Goal: Task Accomplishment & Management: Manage account settings

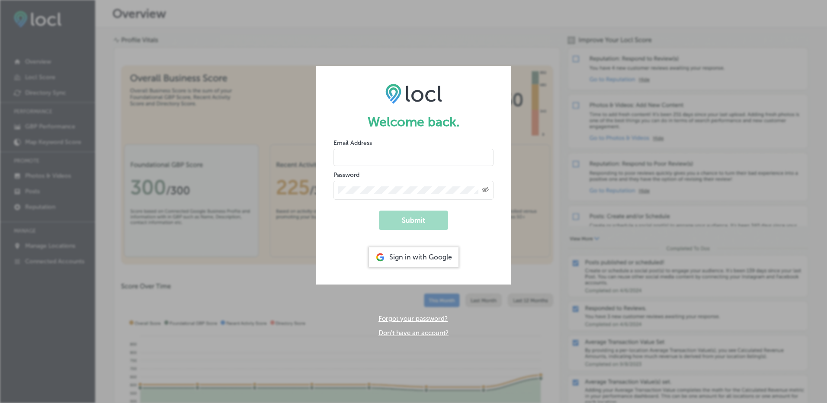
click at [373, 154] on input "email" at bounding box center [414, 157] width 160 height 17
type input "[PERSON_NAME][EMAIL_ADDRESS][DOMAIN_NAME]"
click at [368, 185] on div "Created with Sketch." at bounding box center [414, 190] width 160 height 19
click at [486, 190] on icon "Toggle password visibility" at bounding box center [485, 189] width 7 height 5
click at [486, 190] on icon "Toggle password visibility" at bounding box center [485, 189] width 7 height 4
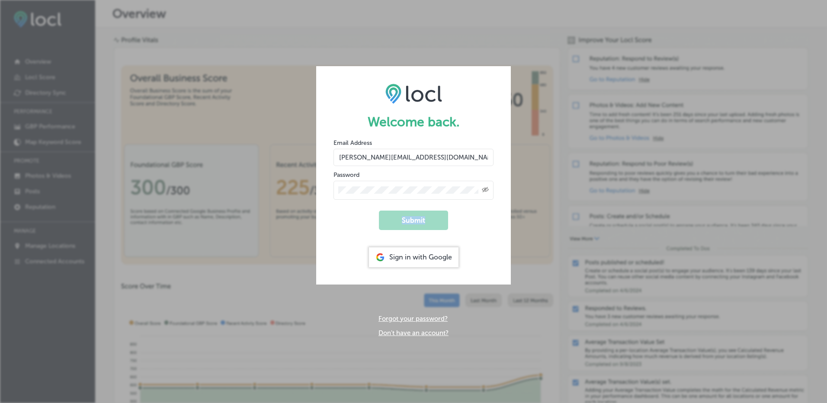
click at [486, 190] on icon "Toggle password visibility" at bounding box center [485, 189] width 7 height 5
click at [486, 190] on icon "Toggle password visibility" at bounding box center [485, 189] width 7 height 4
click at [396, 90] on img at bounding box center [414, 94] width 57 height 20
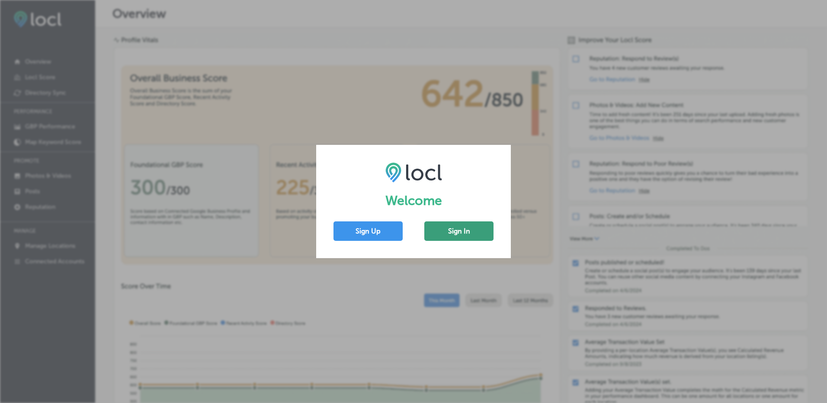
click at [455, 234] on button "Sign In" at bounding box center [458, 231] width 69 height 19
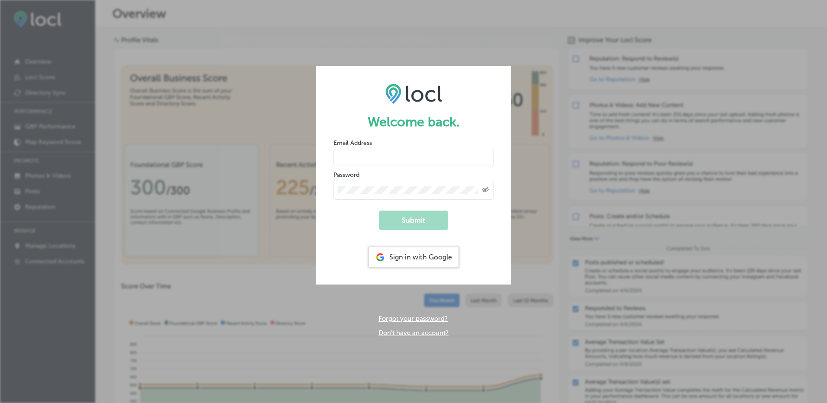
click at [374, 157] on input "email" at bounding box center [414, 157] width 160 height 17
type input "[PERSON_NAME][EMAIL_ADDRESS][DOMAIN_NAME]"
click at [345, 226] on form "Welcome back. Email Address elizabeth@hfore.com Password Created with Sketch. S…" at bounding box center [413, 175] width 195 height 218
click at [410, 317] on link "Forgot your password?" at bounding box center [413, 319] width 69 height 8
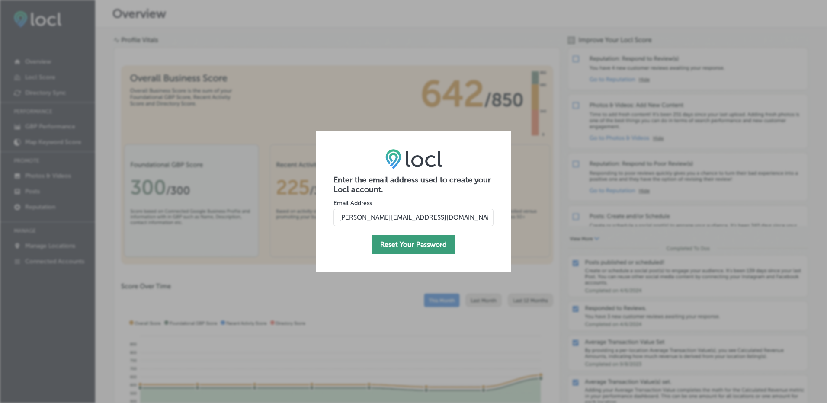
click at [415, 246] on button "Reset Your Password" at bounding box center [414, 244] width 84 height 19
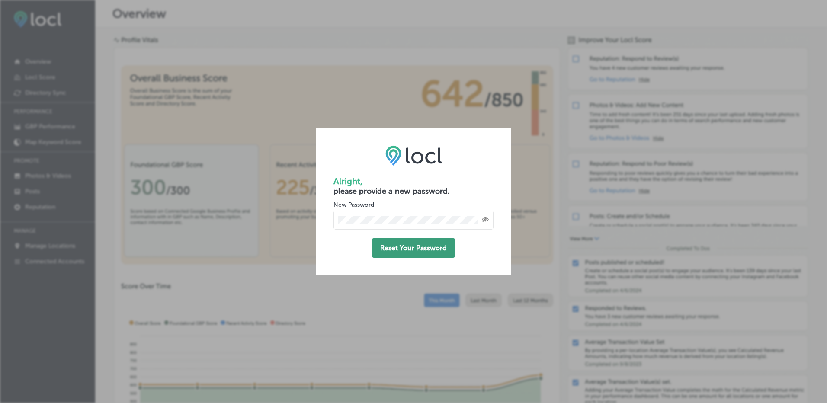
click at [424, 251] on button "Reset Your Password" at bounding box center [414, 247] width 84 height 19
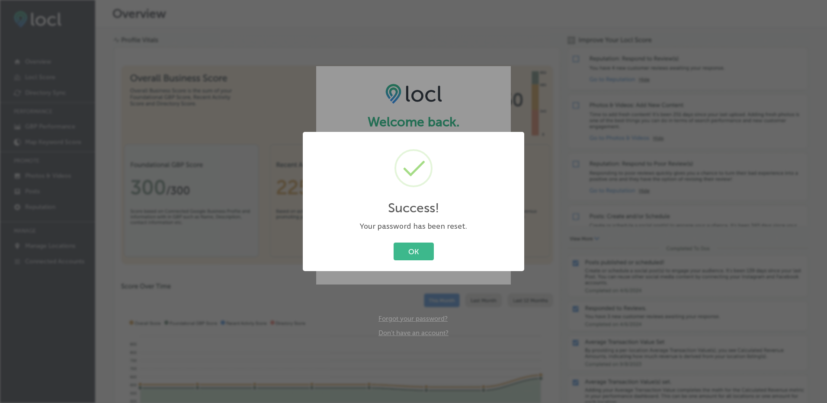
type input "[PERSON_NAME][EMAIL_ADDRESS][DOMAIN_NAME]"
click at [412, 251] on button "OK" at bounding box center [414, 252] width 40 height 18
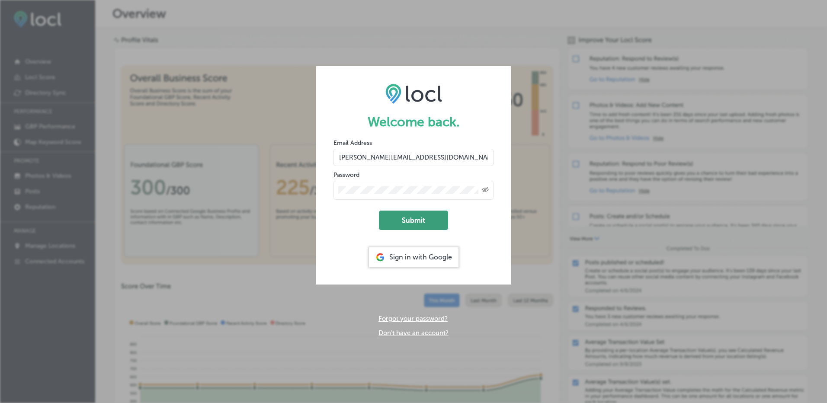
click at [419, 220] on button "Submit" at bounding box center [413, 220] width 69 height 19
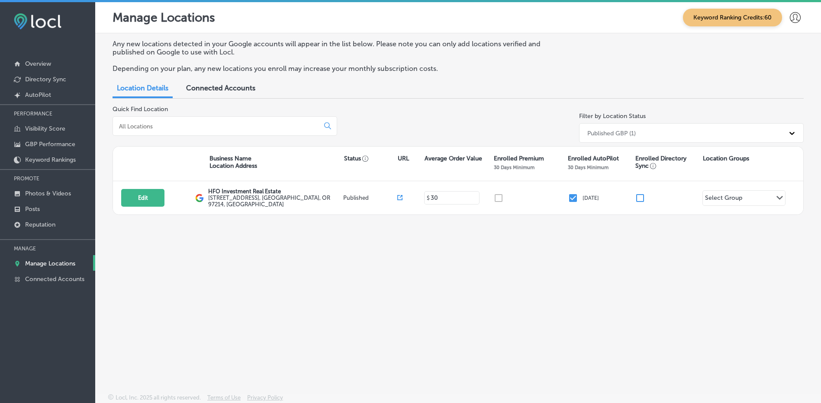
click at [799, 17] on icon at bounding box center [795, 17] width 11 height 11
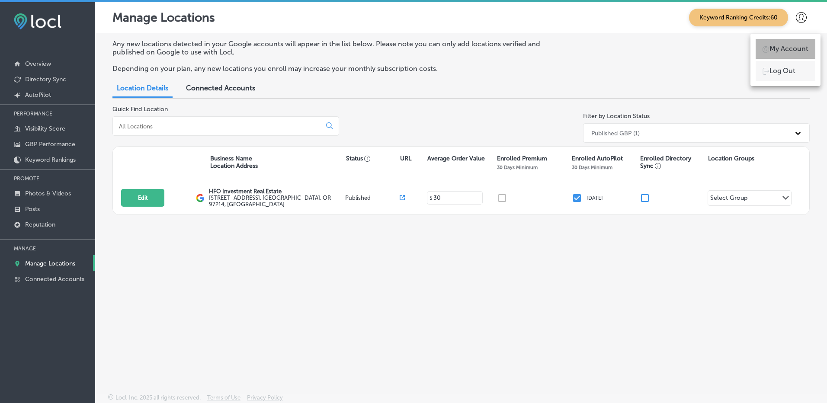
click at [790, 48] on p "My Account" at bounding box center [789, 49] width 39 height 10
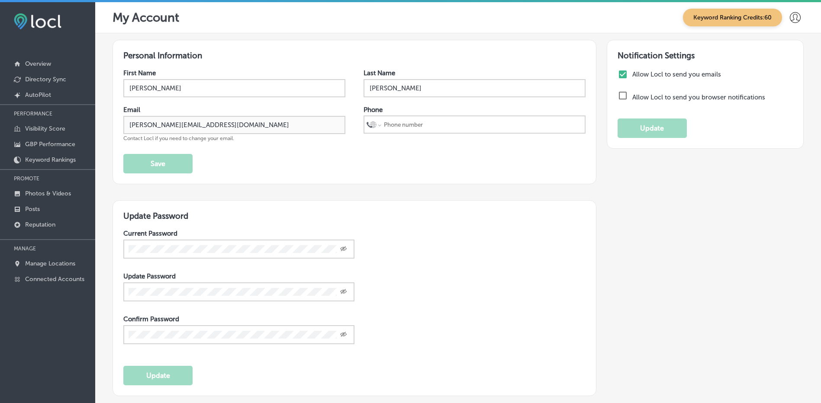
select select "US"
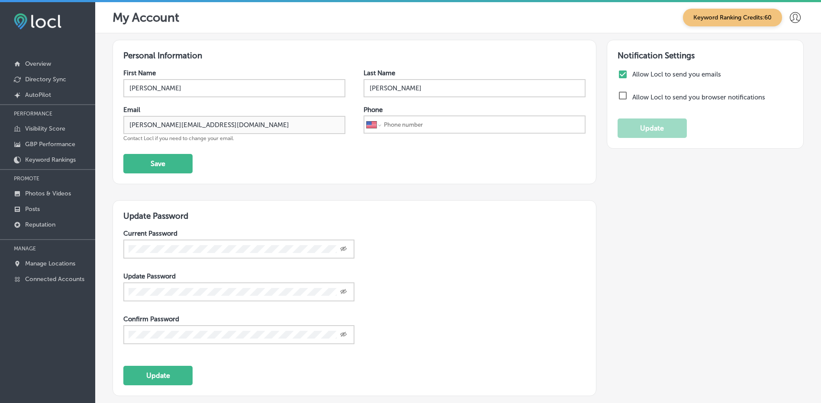
click at [617, 75] on input "checkbox" at bounding box center [622, 74] width 10 height 10
checkbox input "false"
click at [46, 277] on p "Connected Accounts" at bounding box center [54, 279] width 59 height 7
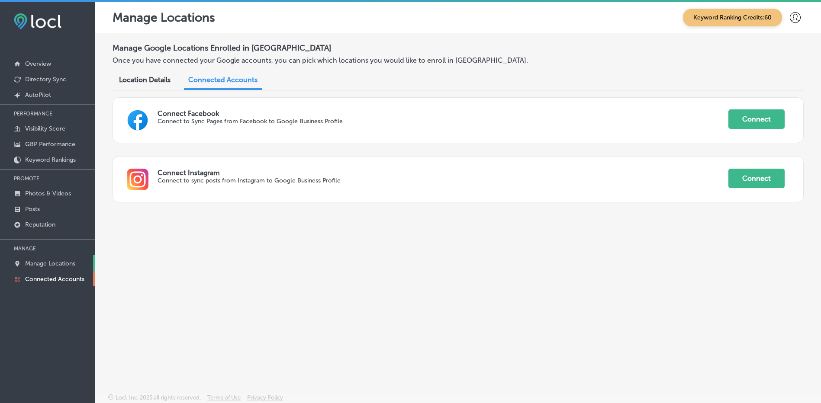
click at [39, 264] on p "Manage Locations" at bounding box center [50, 263] width 50 height 7
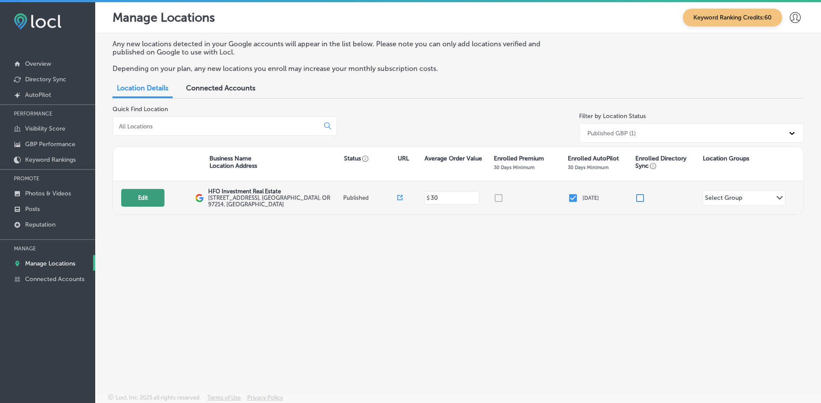
click at [144, 197] on button "Edit" at bounding box center [142, 198] width 43 height 18
select select "US"
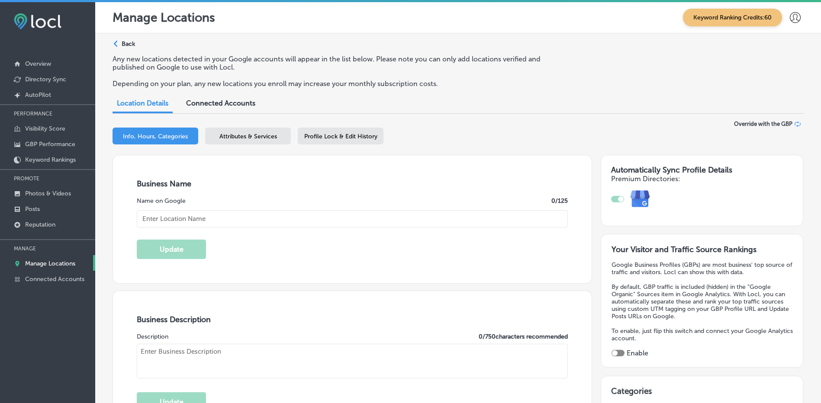
type input "HFO Investment Real Estate"
type textarea "HFO Investment Real Estate is a leading commercial real estate brokerage focuse…"
type input "[STREET_ADDRESS]"
type input "[GEOGRAPHIC_DATA]"
type input "97214"
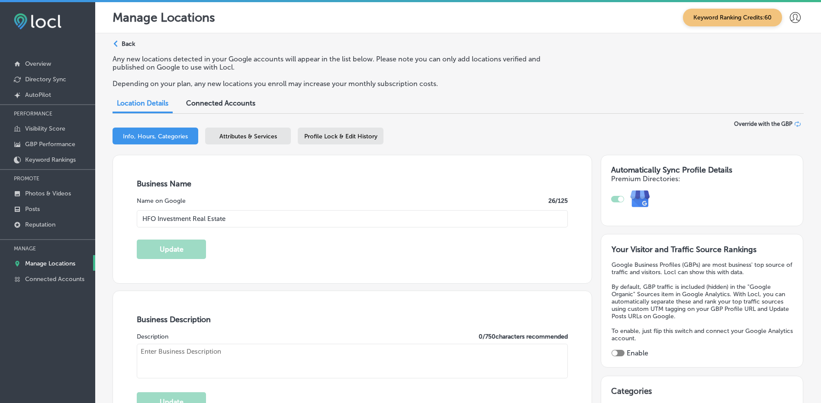
type input "US"
type input "[URL][DOMAIN_NAME]"
type input "30"
checkbox input "true"
type textarea "HFO Investment Real Estate is a leading commercial real estate brokerage focuse…"
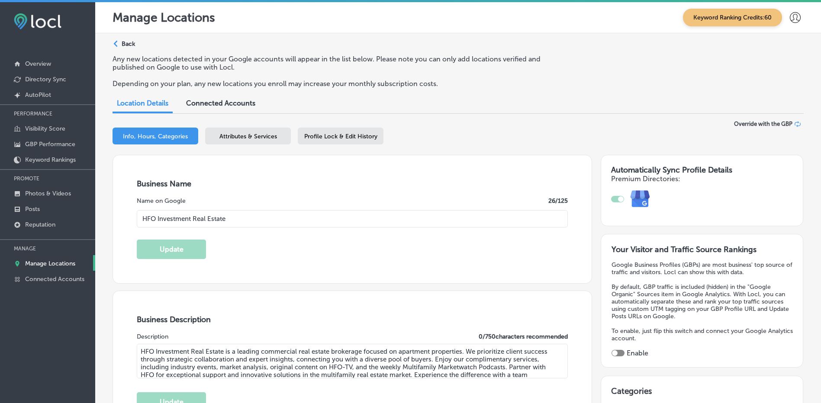
type input "[PHONE_NUMBER]"
click at [790, 16] on icon at bounding box center [795, 17] width 11 height 11
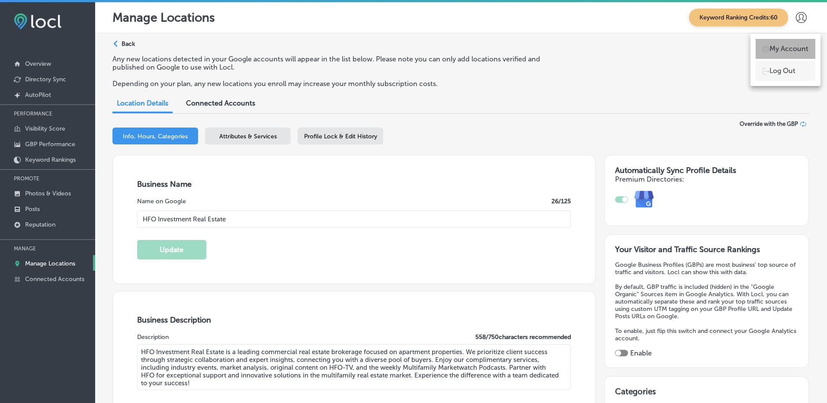
click at [785, 49] on p "My Account" at bounding box center [789, 49] width 39 height 10
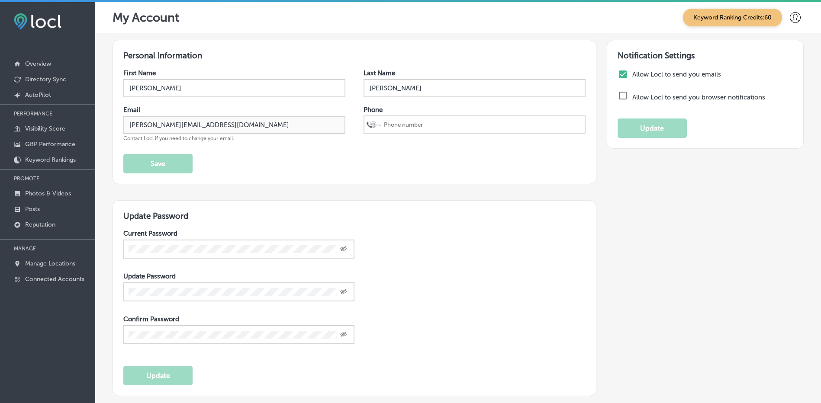
select select "US"
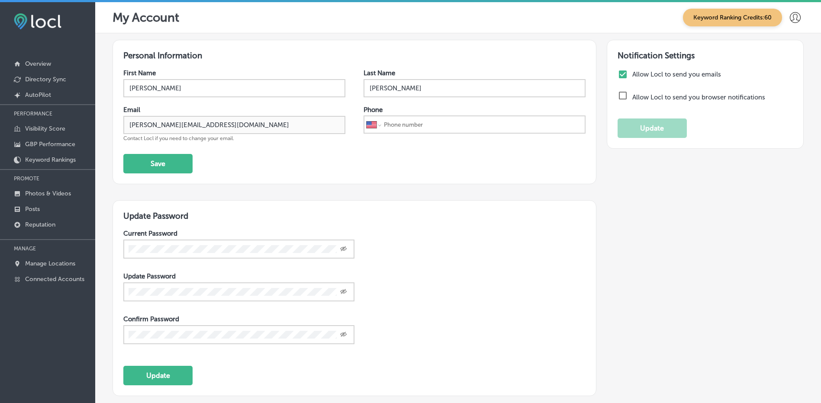
click at [790, 19] on icon at bounding box center [795, 17] width 11 height 11
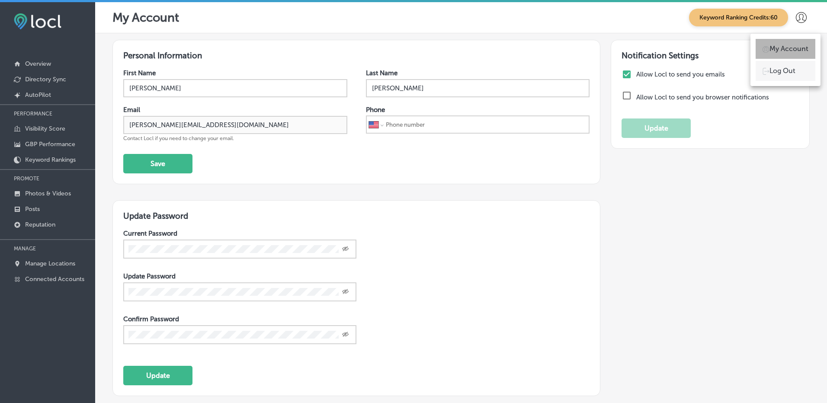
click at [792, 49] on p "My Account" at bounding box center [789, 49] width 39 height 10
click at [29, 61] on p "Overview" at bounding box center [38, 63] width 26 height 7
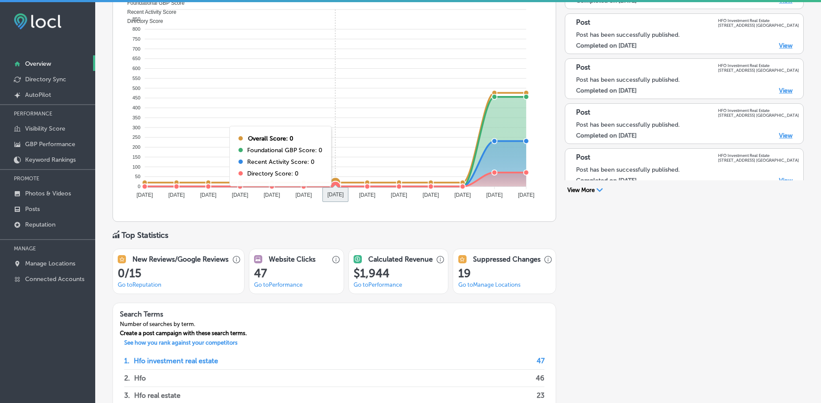
scroll to position [578, 0]
